Goal: Check status: Check status

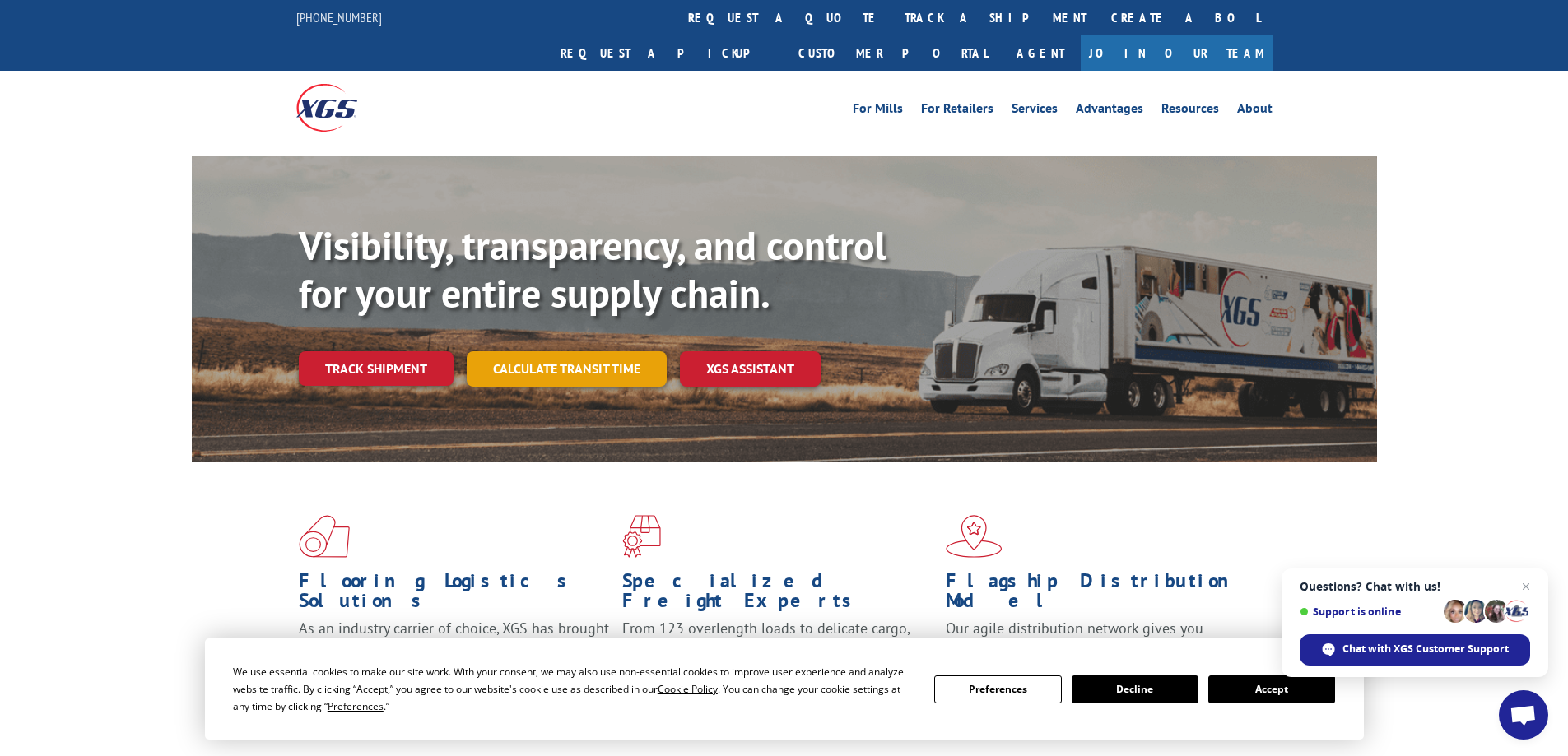
click at [562, 351] on link "Calculate transit time" at bounding box center [567, 369] width 200 height 35
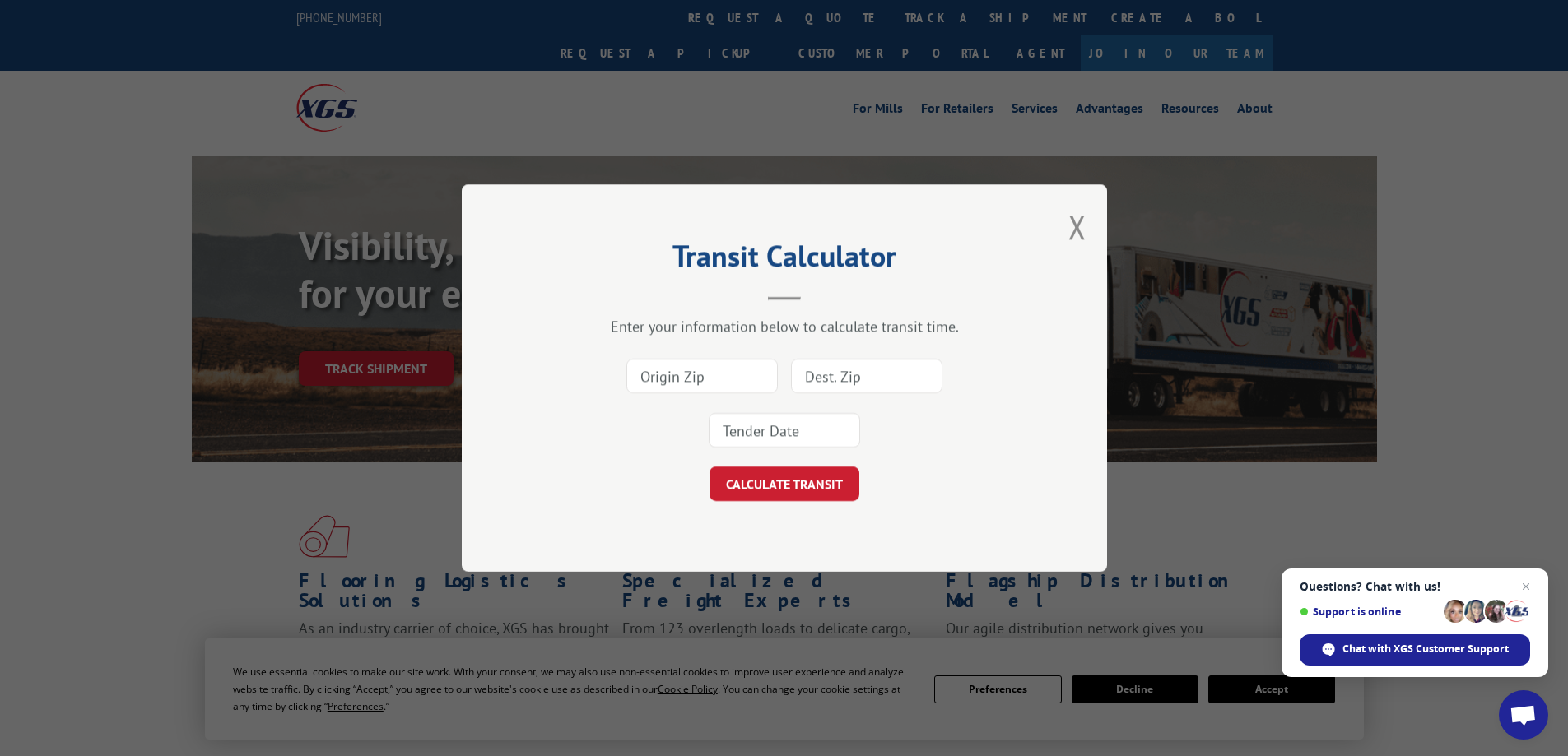
click at [674, 380] on input at bounding box center [702, 375] width 151 height 34
click at [1085, 228] on button "Close modal" at bounding box center [1077, 227] width 18 height 43
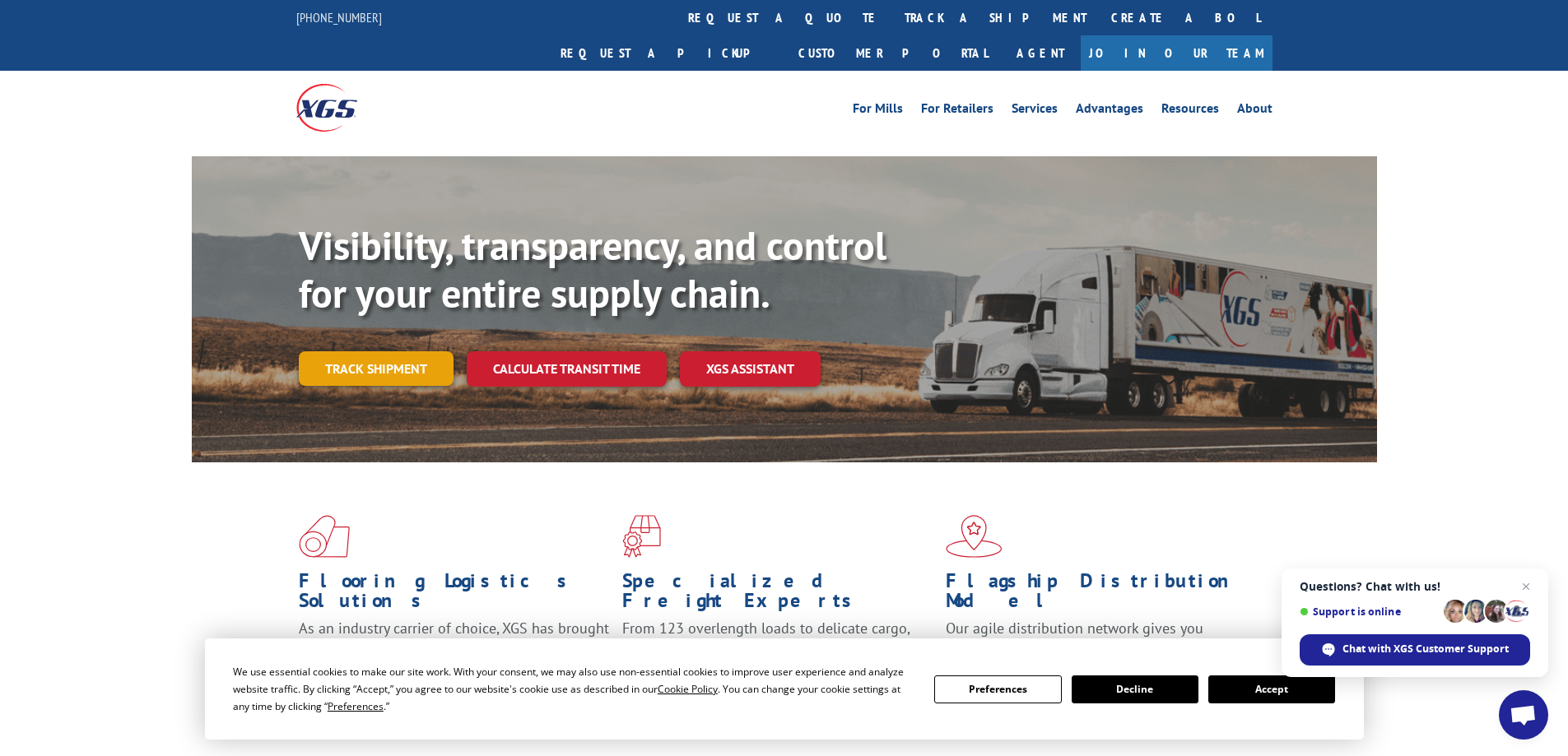
click at [385, 351] on link "Track shipment" at bounding box center [376, 368] width 154 height 34
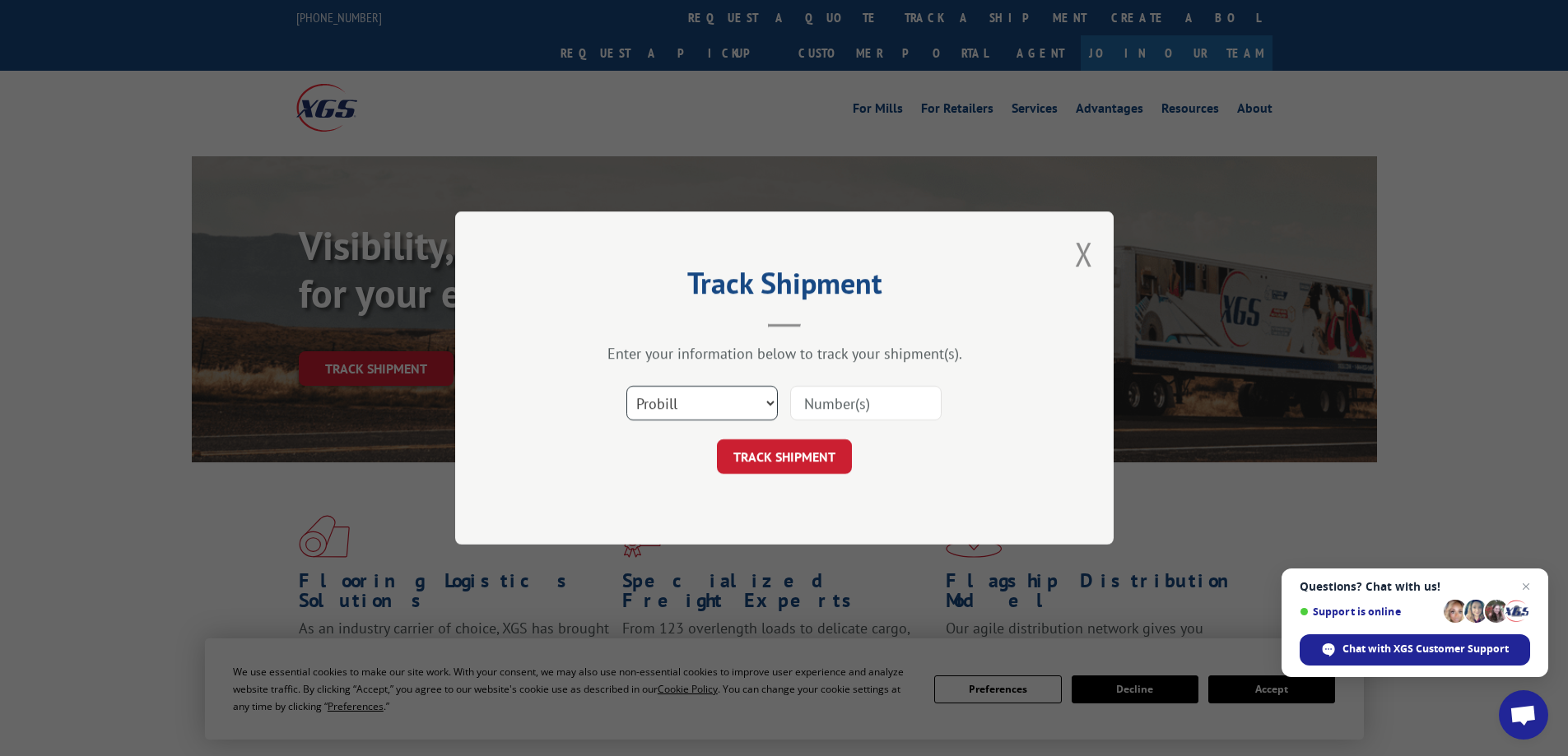
drag, startPoint x: 633, startPoint y: 407, endPoint x: 643, endPoint y: 414, distance: 12.2
click at [633, 407] on select "Select category... Probill BOL PO" at bounding box center [702, 403] width 151 height 34
select select "po"
click at [627, 386] on select "Select category... Probill BOL PO" at bounding box center [702, 403] width 151 height 34
paste input "87517557"
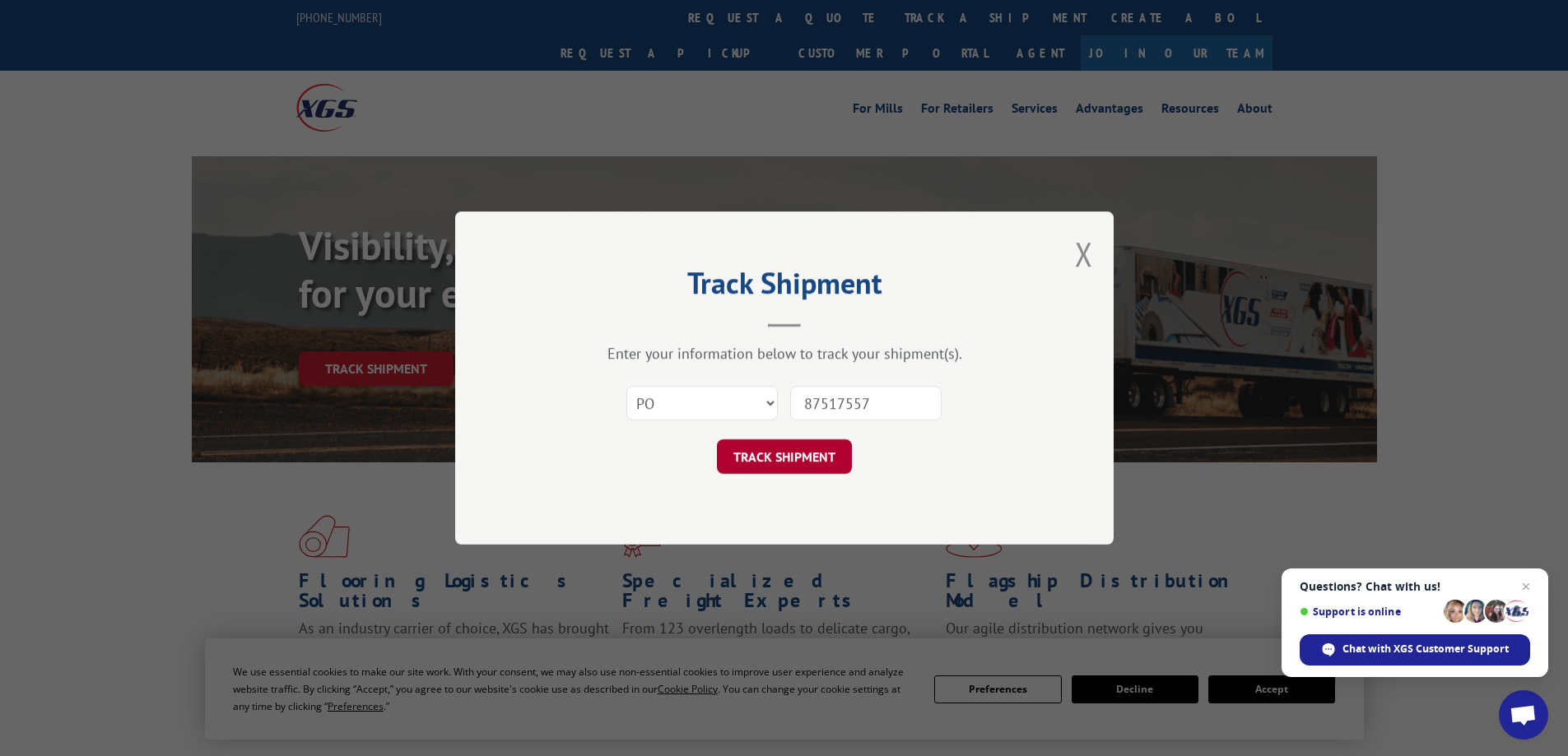
type input "87517557"
click at [798, 459] on button "TRACK SHIPMENT" at bounding box center [784, 456] width 135 height 34
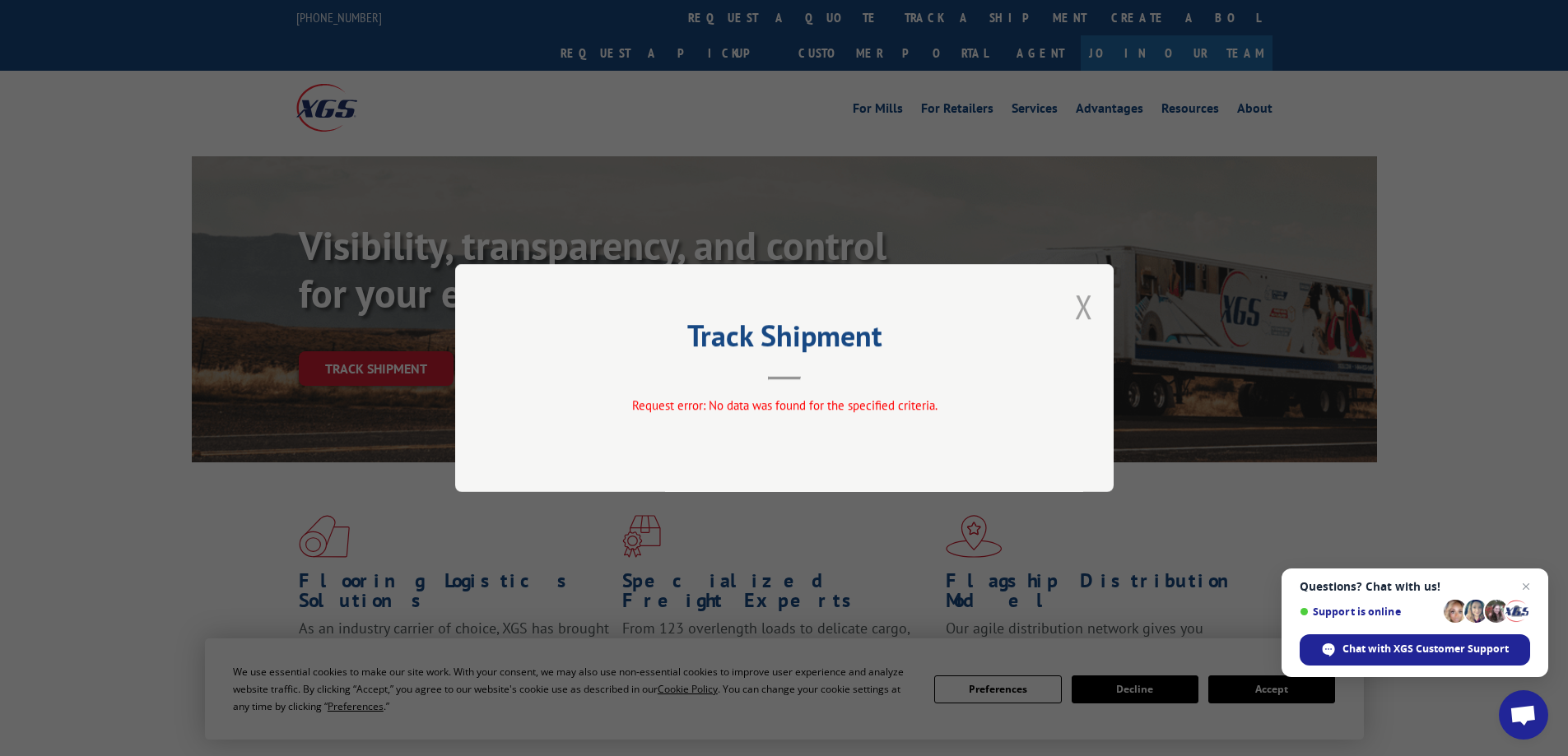
click at [1076, 305] on button "Close modal" at bounding box center [1084, 306] width 18 height 43
